Goal: Transaction & Acquisition: Download file/media

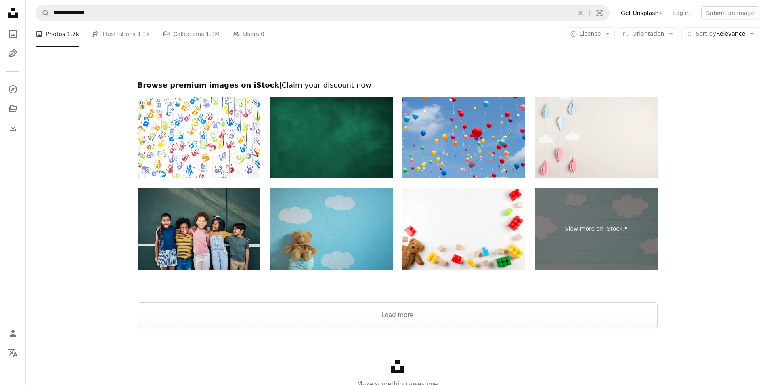
scroll to position [1732, 0]
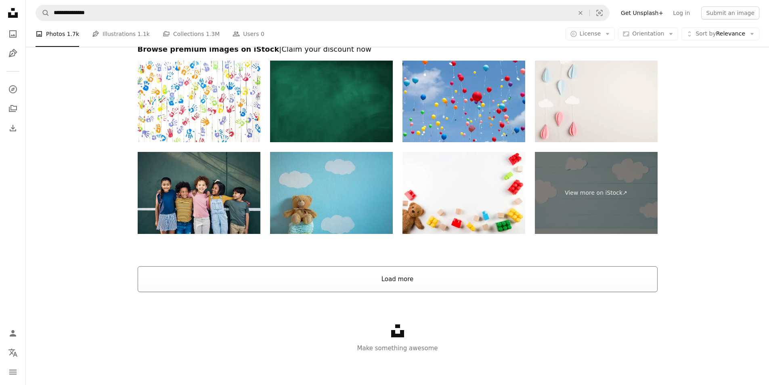
click at [408, 279] on button "Load more" at bounding box center [398, 279] width 520 height 26
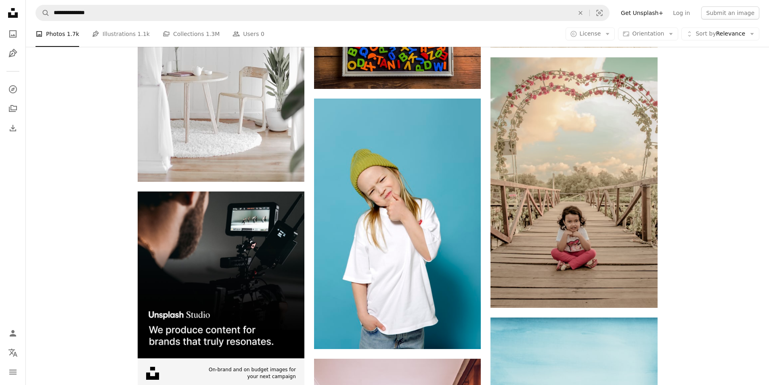
scroll to position [1934, 0]
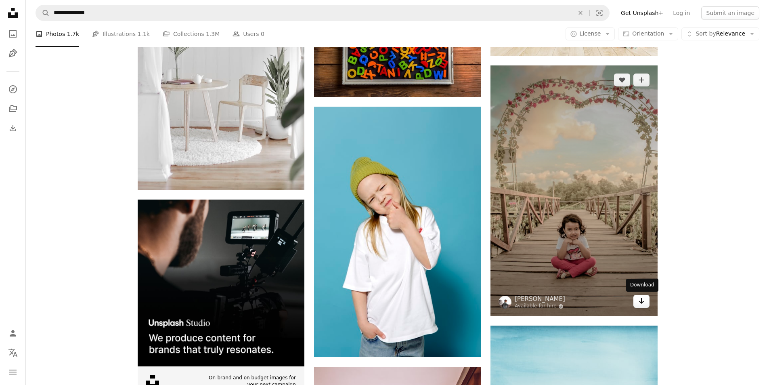
click at [639, 302] on icon "Download" at bounding box center [641, 301] width 5 height 6
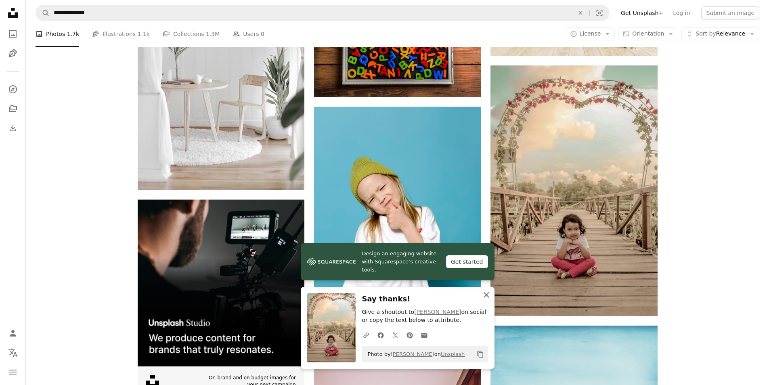
click at [487, 294] on icon "button" at bounding box center [487, 295] width 6 height 6
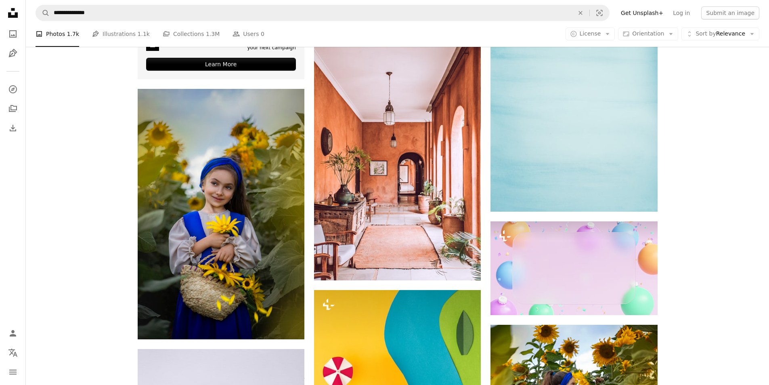
scroll to position [2257, 0]
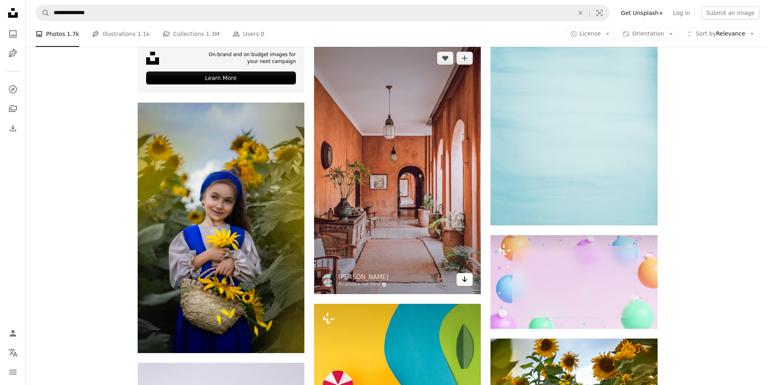
click at [469, 279] on link "Arrow pointing down" at bounding box center [465, 279] width 16 height 13
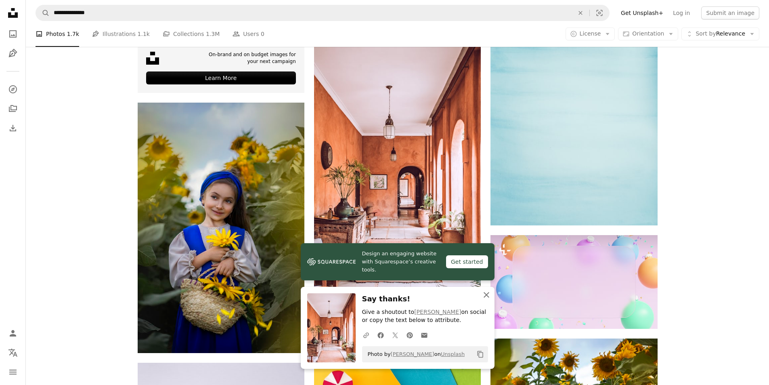
click at [486, 295] on icon "button" at bounding box center [487, 295] width 6 height 6
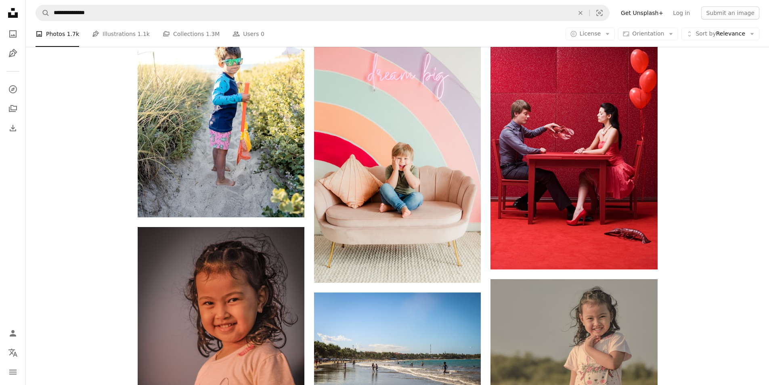
scroll to position [10214, 0]
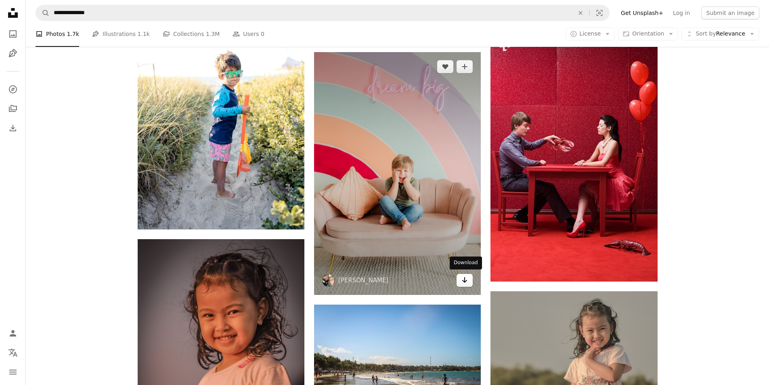
click at [463, 279] on icon "Download" at bounding box center [464, 280] width 5 height 6
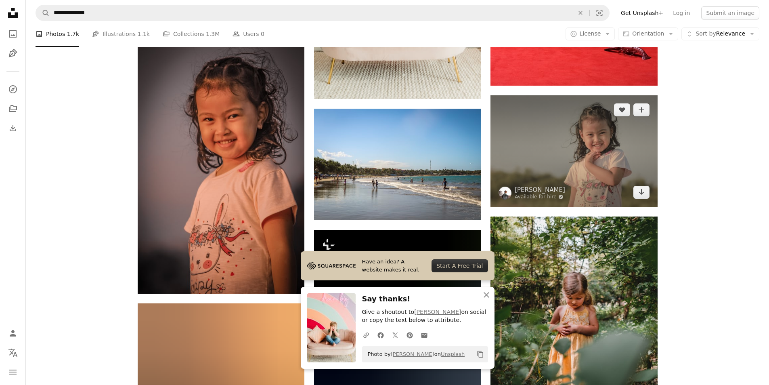
scroll to position [10537, 0]
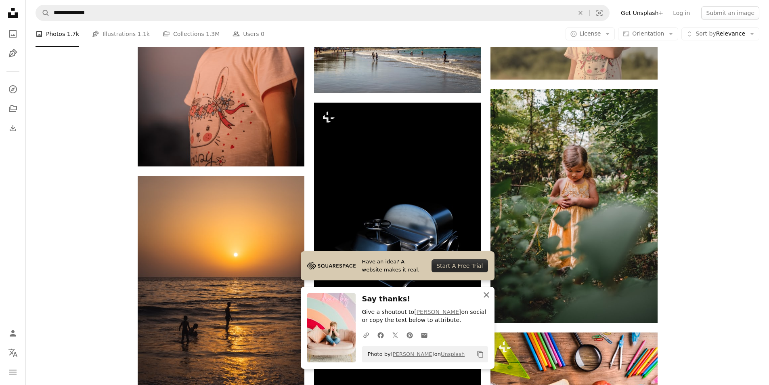
click at [487, 296] on icon "button" at bounding box center [487, 295] width 6 height 6
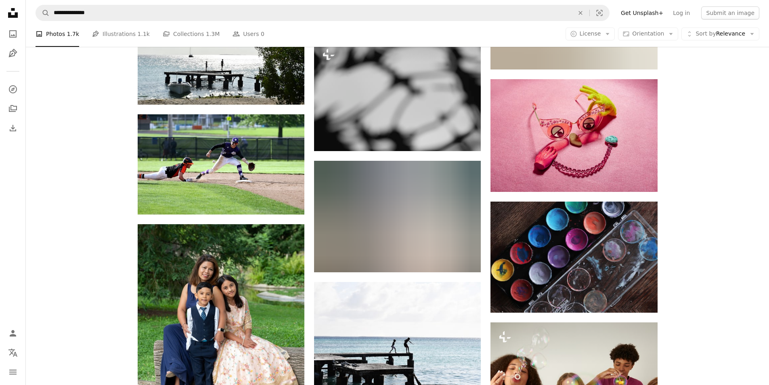
scroll to position [12031, 0]
